Goal: Find specific fact

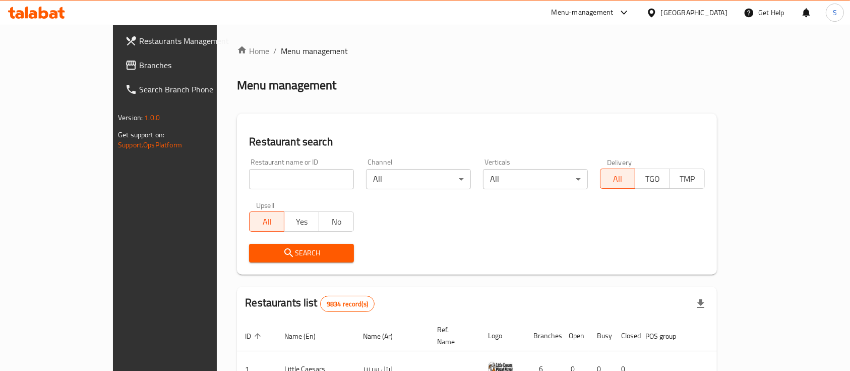
click at [249, 175] on input "search" at bounding box center [301, 179] width 105 height 20
type input "NUM NUM"
click at [257, 247] on span "Search" at bounding box center [301, 253] width 89 height 13
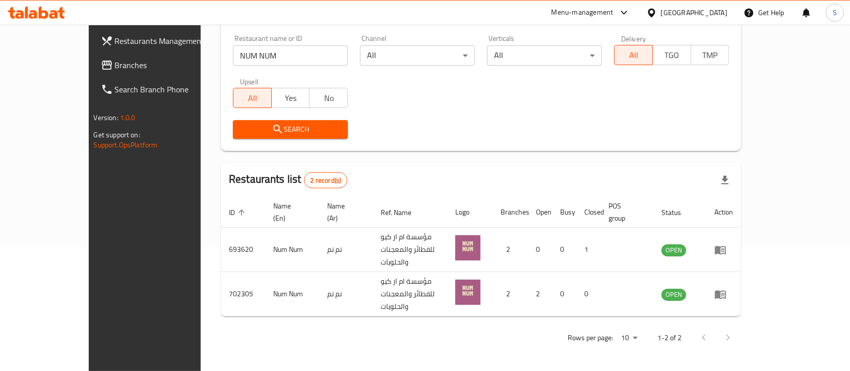
scroll to position [94, 0]
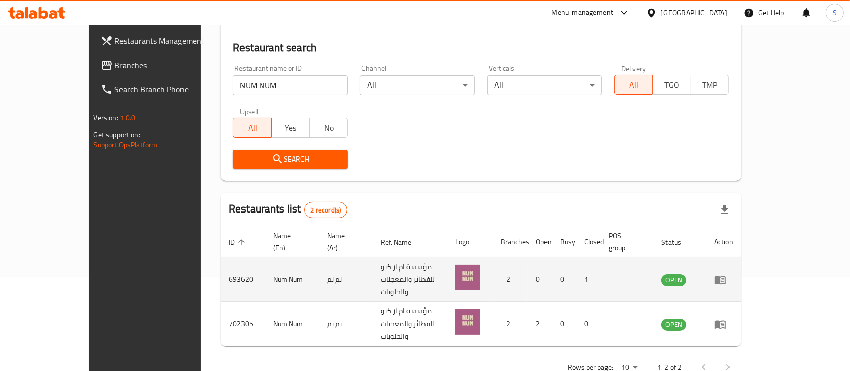
click at [221, 262] on td "693620" at bounding box center [243, 279] width 44 height 44
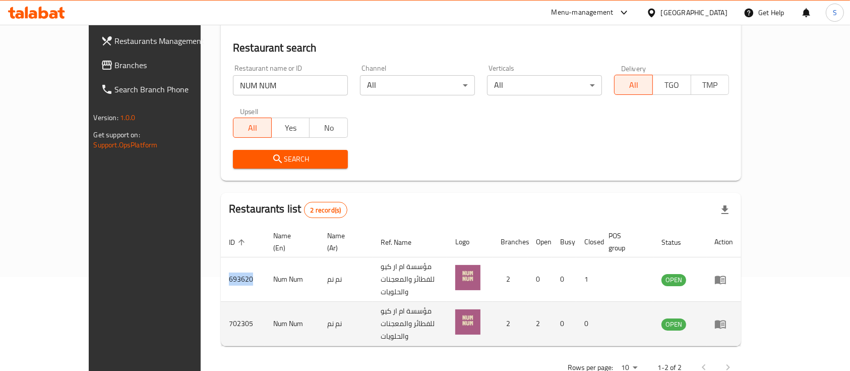
copy td "693620"
click at [221, 301] on td "702305" at bounding box center [243, 323] width 44 height 44
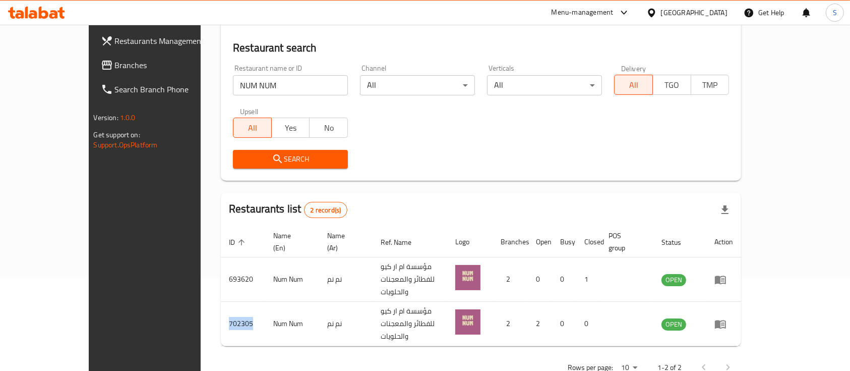
copy td "702305"
